Goal: Task Accomplishment & Management: Manage account settings

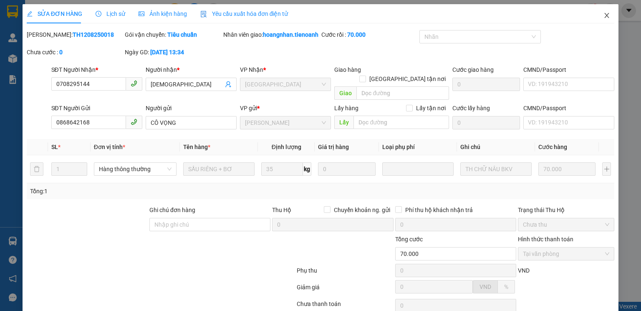
click at [603, 15] on icon "close" at bounding box center [606, 15] width 7 height 7
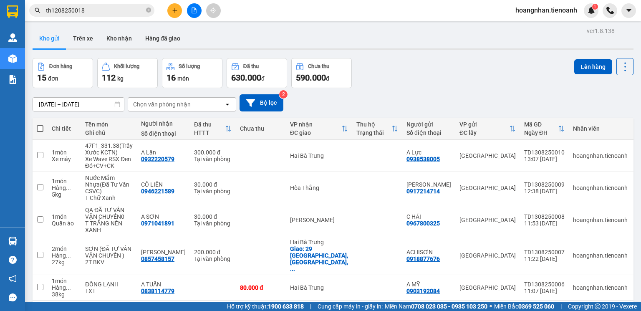
click at [543, 13] on span "hoangnhan.tienoanh" at bounding box center [545, 10] width 75 height 10
click at [539, 28] on span "Đăng xuất" at bounding box center [550, 25] width 58 height 9
